Goal: Task Accomplishment & Management: Use online tool/utility

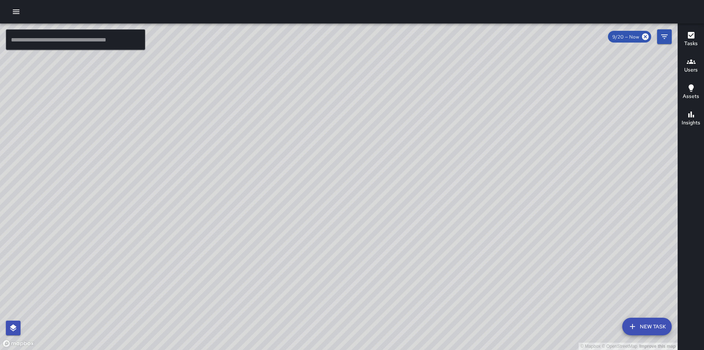
click at [19, 10] on icon "button" at bounding box center [16, 12] width 7 height 4
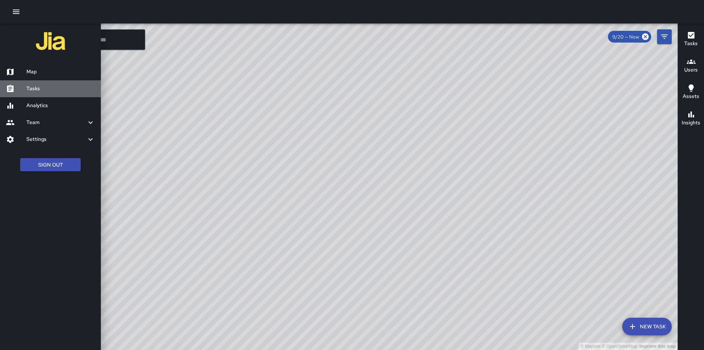
click at [51, 91] on h6 "Tasks" at bounding box center [60, 89] width 69 height 8
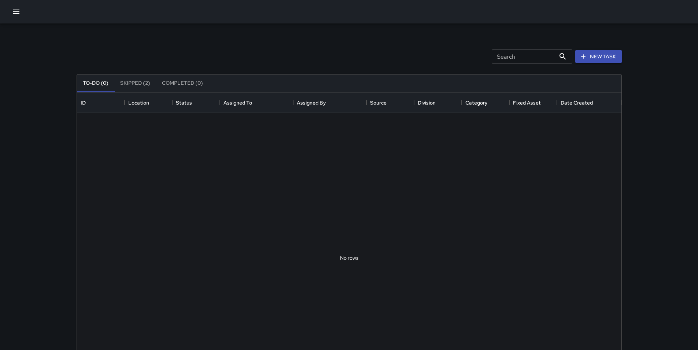
scroll to position [305, 539]
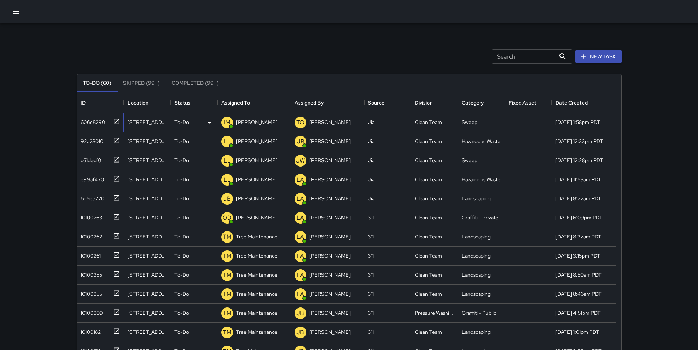
click at [101, 121] on div "606e8290" at bounding box center [91, 120] width 27 height 10
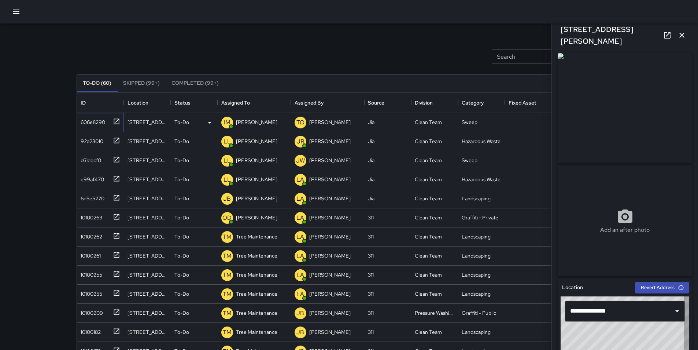
type input "**********"
click at [258, 124] on p "[PERSON_NAME]" at bounding box center [256, 121] width 41 height 7
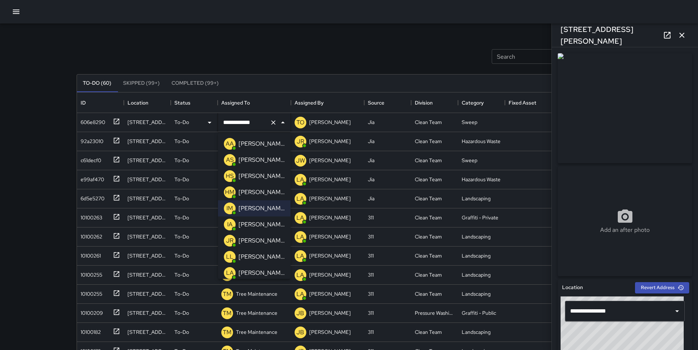
click at [268, 158] on p "[PERSON_NAME]" at bounding box center [262, 159] width 46 height 9
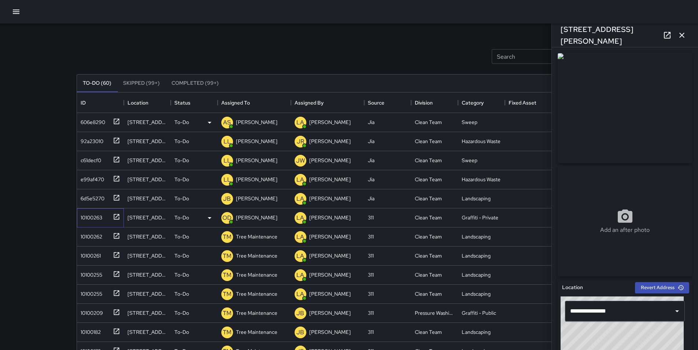
click at [96, 214] on div "10100263" at bounding box center [90, 216] width 25 height 10
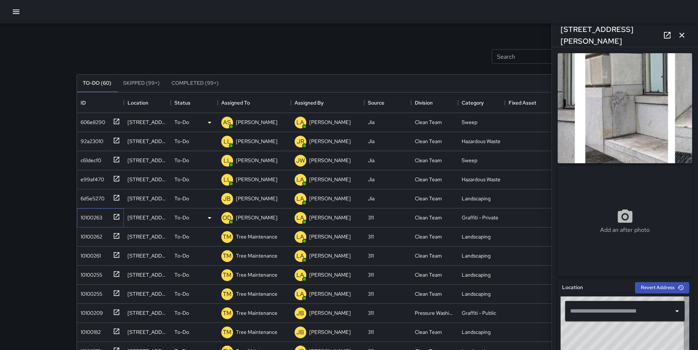
type input "**********"
click at [254, 219] on p "[PERSON_NAME]" at bounding box center [256, 217] width 41 height 7
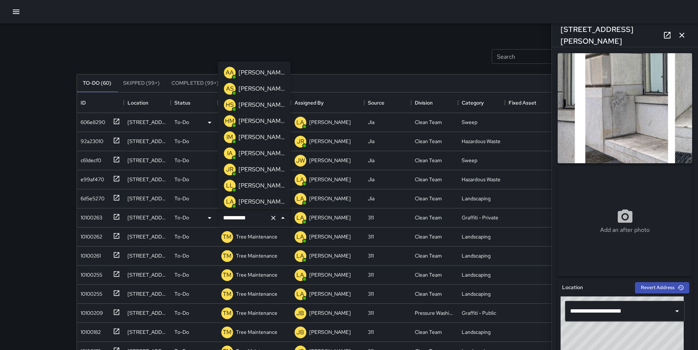
scroll to position [18, 0]
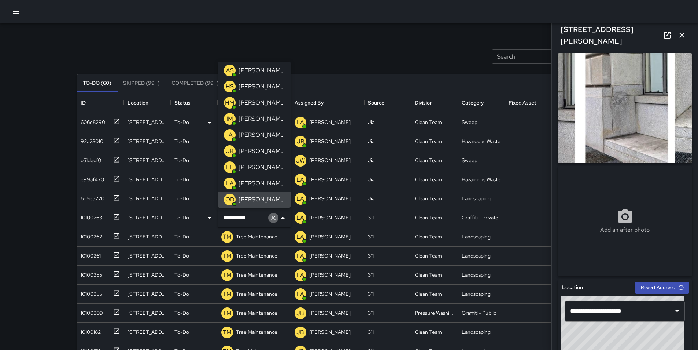
click at [274, 220] on icon "Clear" at bounding box center [273, 217] width 7 height 7
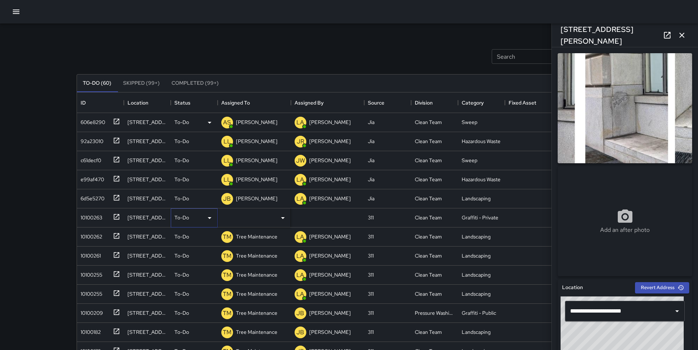
click at [211, 220] on icon at bounding box center [209, 217] width 9 height 9
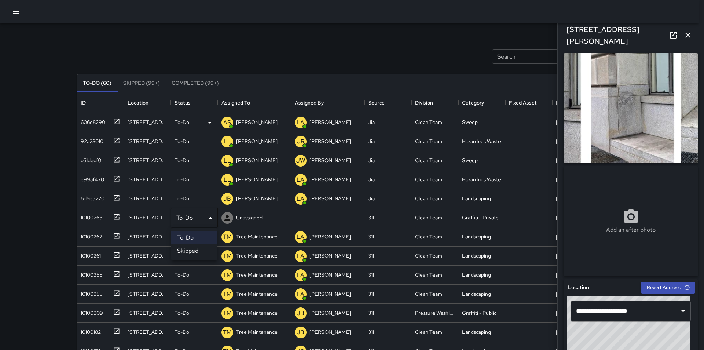
click at [203, 249] on li "Skipped" at bounding box center [194, 250] width 46 height 13
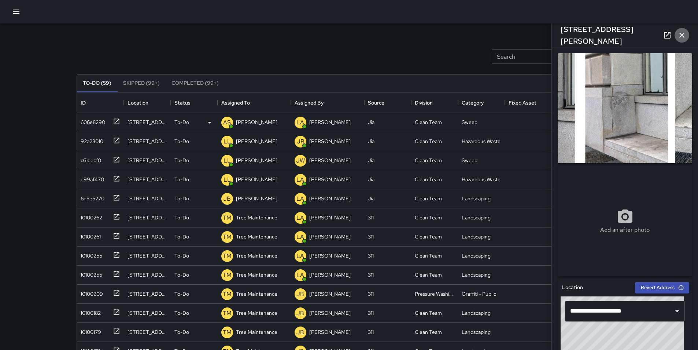
click at [680, 33] on icon "button" at bounding box center [682, 35] width 5 height 5
